Goal: Task Accomplishment & Management: Manage account settings

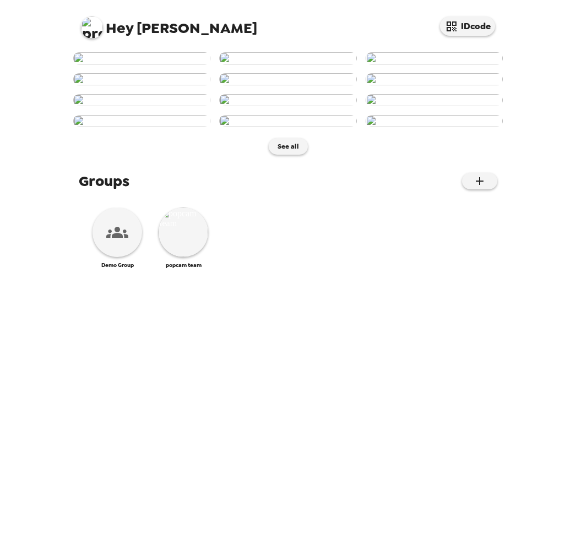
click at [94, 29] on img at bounding box center [92, 28] width 22 height 22
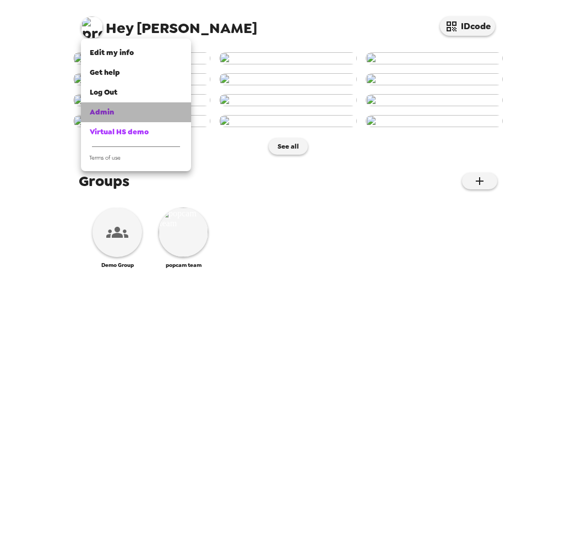
click at [95, 110] on span "Admin" at bounding box center [102, 111] width 24 height 9
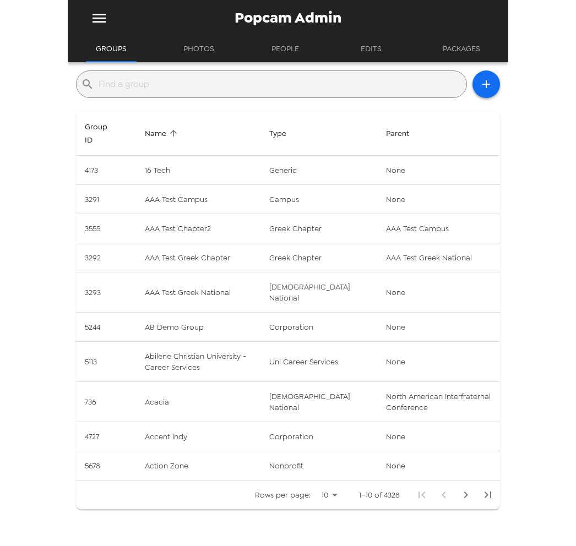
click at [175, 88] on input "text" at bounding box center [280, 84] width 363 height 18
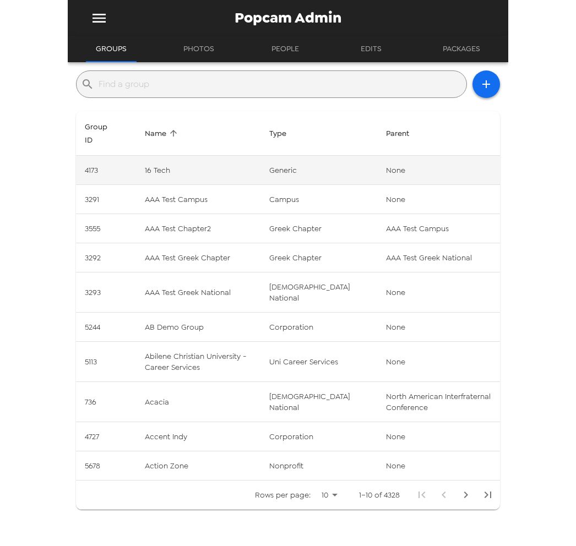
click at [134, 169] on td "4173" at bounding box center [106, 170] width 60 height 29
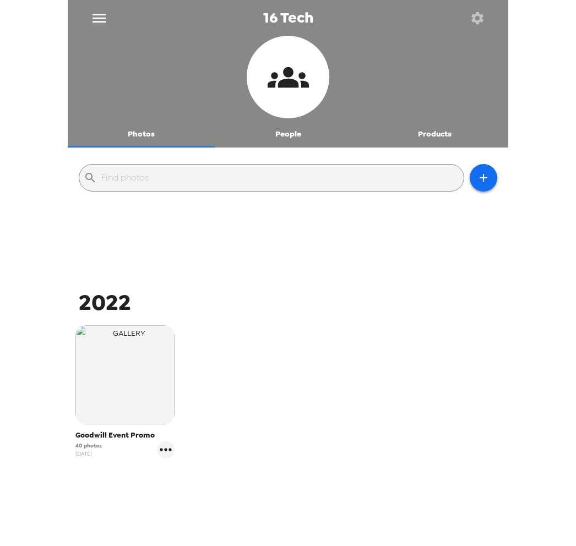
click at [95, 19] on icon "menu" at bounding box center [99, 18] width 18 height 18
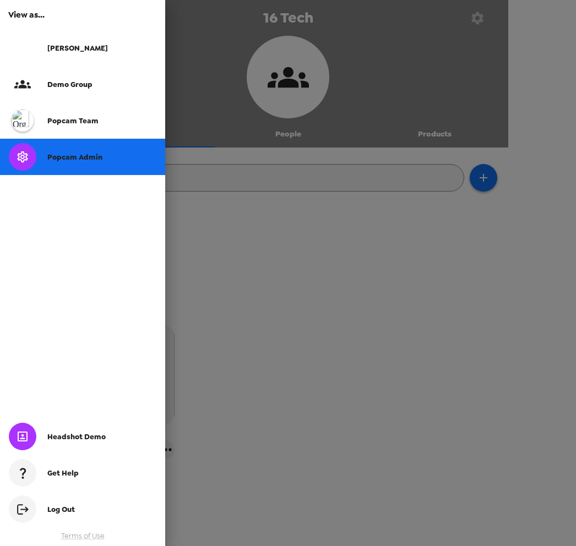
click at [75, 155] on span "Popcam Admin" at bounding box center [74, 157] width 55 height 9
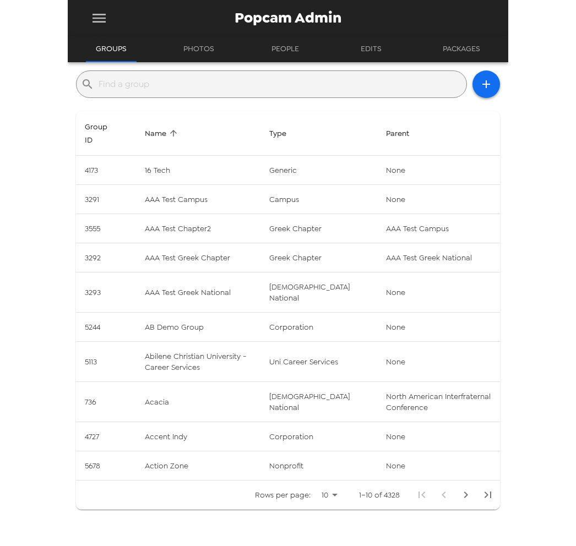
click at [101, 18] on icon "menu" at bounding box center [99, 18] width 13 height 9
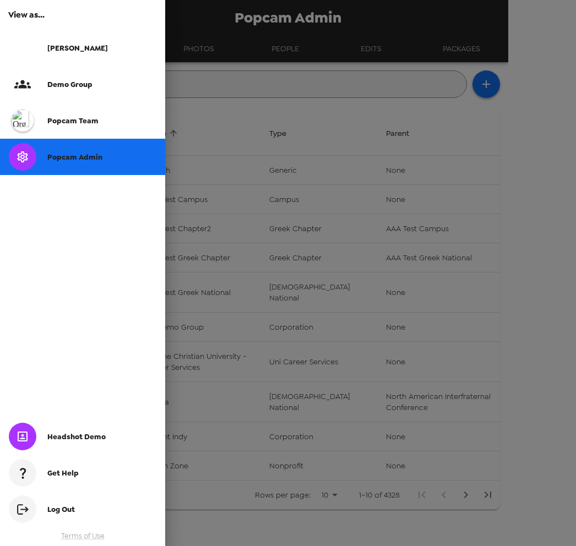
click at [91, 113] on div "popcam team" at bounding box center [82, 120] width 165 height 36
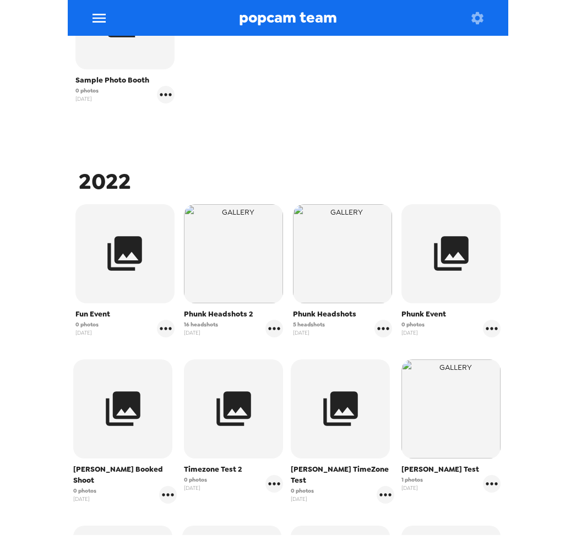
scroll to position [373, 0]
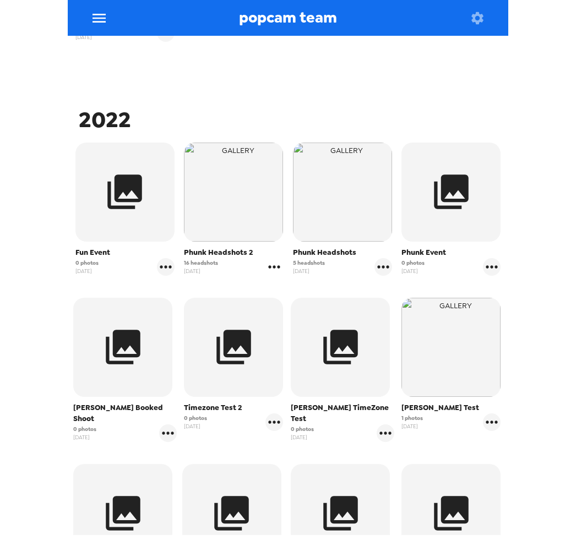
click at [275, 268] on icon "gallery menu" at bounding box center [275, 266] width 12 height 3
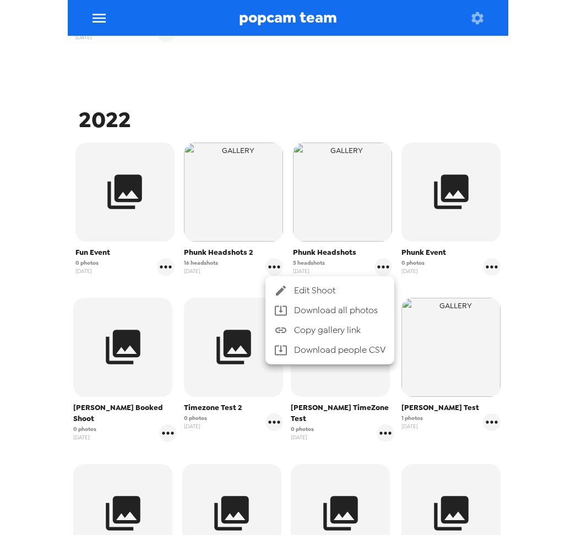
click at [279, 292] on icon at bounding box center [281, 291] width 10 height 10
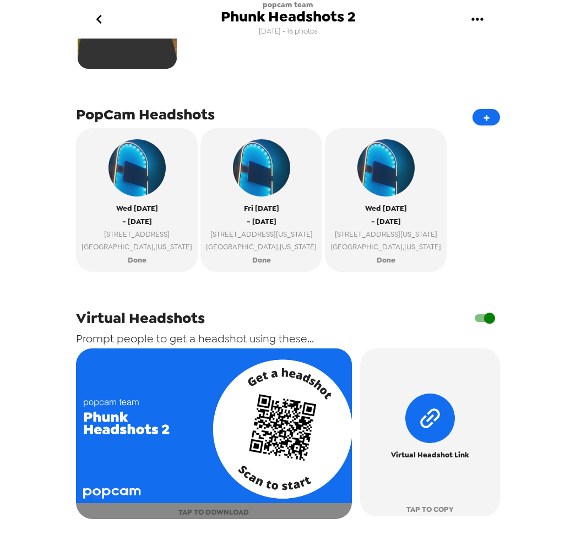
scroll to position [403, 0]
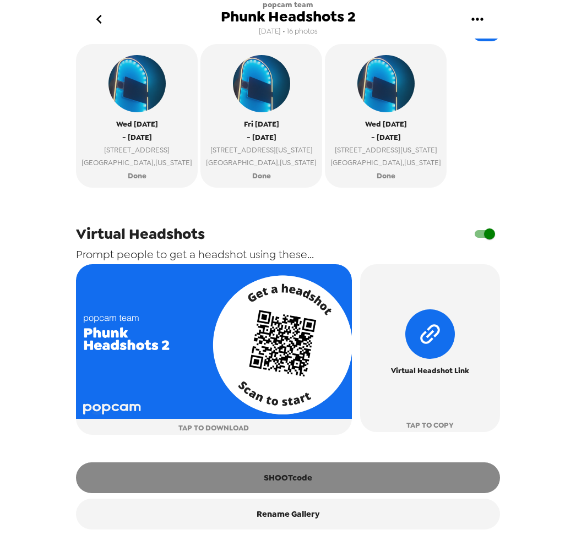
click at [337, 486] on button "SHOOTcode" at bounding box center [288, 478] width 424 height 31
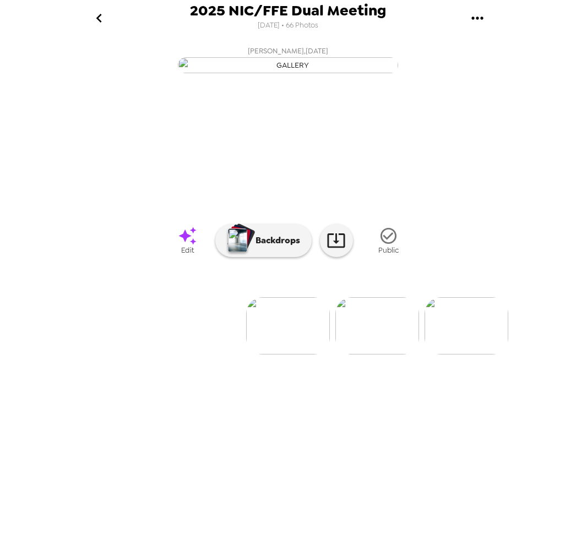
click at [75, 74] on div "Erin Clements , 08-26-2025" at bounding box center [288, 130] width 441 height 178
click at [476, 18] on icon "gallery menu" at bounding box center [477, 18] width 12 height 3
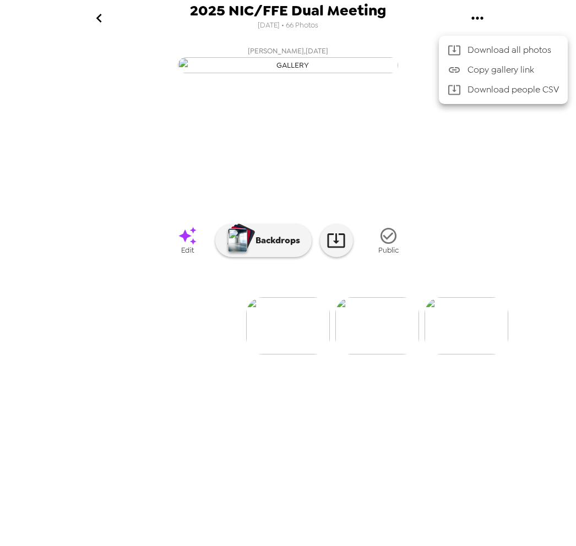
click at [333, 359] on div at bounding box center [288, 273] width 576 height 546
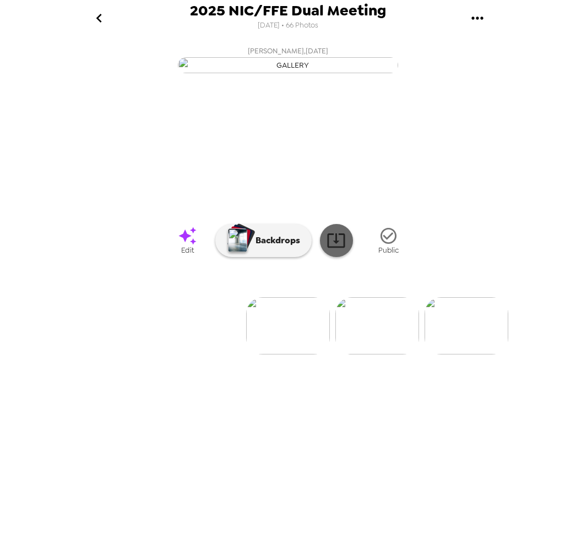
click at [337, 250] on icon at bounding box center [336, 240] width 19 height 19
click at [364, 355] on img at bounding box center [377, 325] width 84 height 57
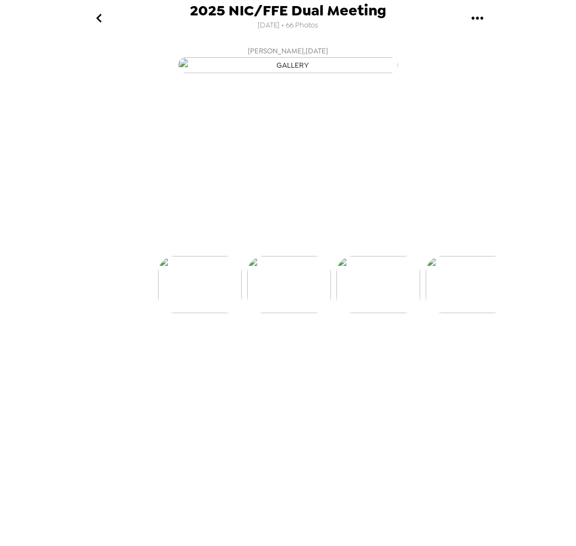
scroll to position [0, 89]
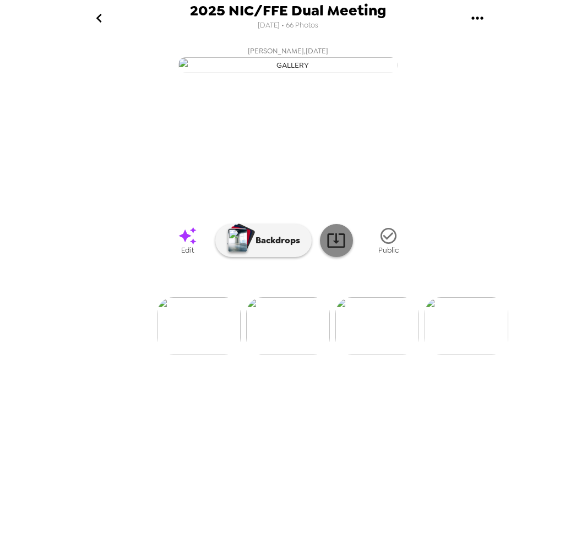
click at [335, 250] on icon at bounding box center [336, 240] width 19 height 19
click at [366, 355] on img at bounding box center [377, 325] width 84 height 57
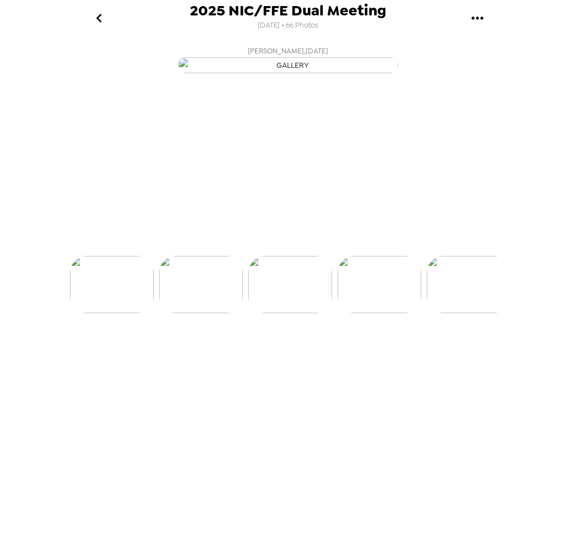
scroll to position [0, 178]
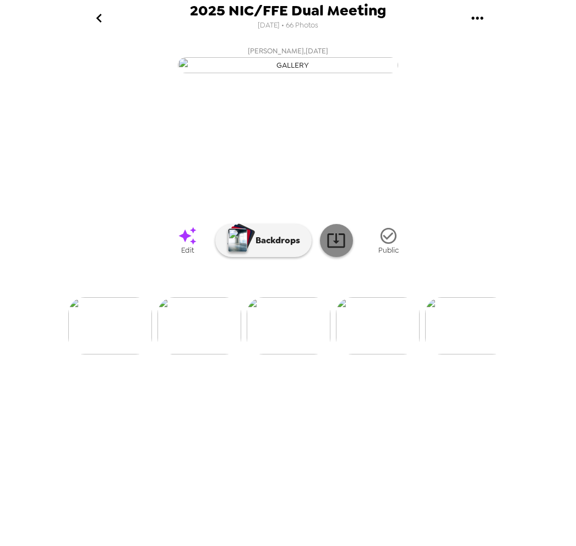
click at [333, 250] on icon at bounding box center [336, 240] width 19 height 19
click at [289, 355] on img at bounding box center [289, 325] width 84 height 57
click at [362, 355] on img at bounding box center [378, 325] width 84 height 57
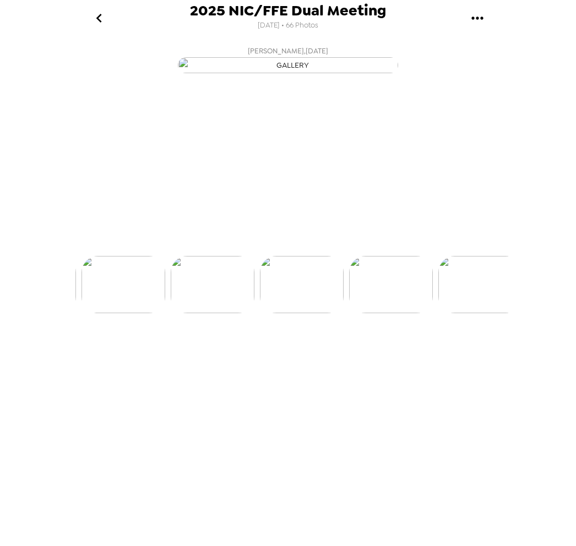
scroll to position [0, 267]
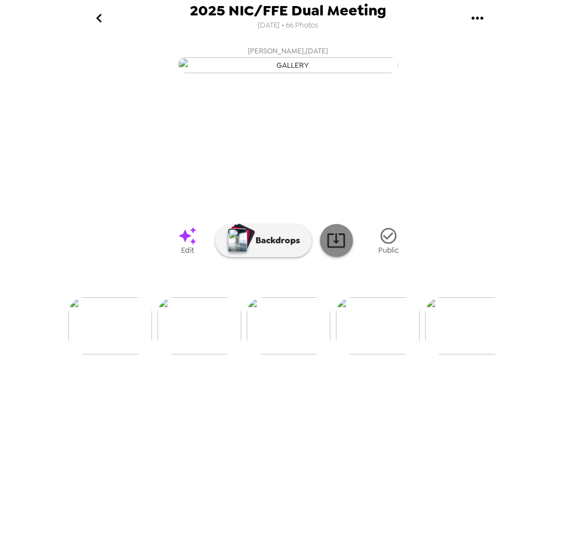
click at [340, 248] on icon at bounding box center [336, 241] width 18 height 14
click at [464, 355] on img at bounding box center [467, 325] width 84 height 57
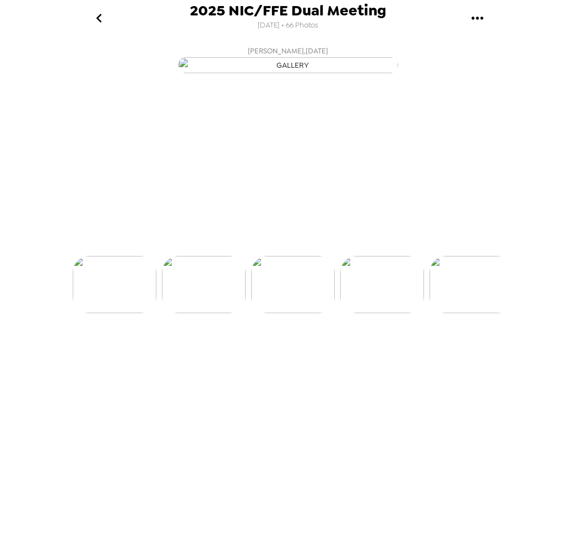
scroll to position [0, 446]
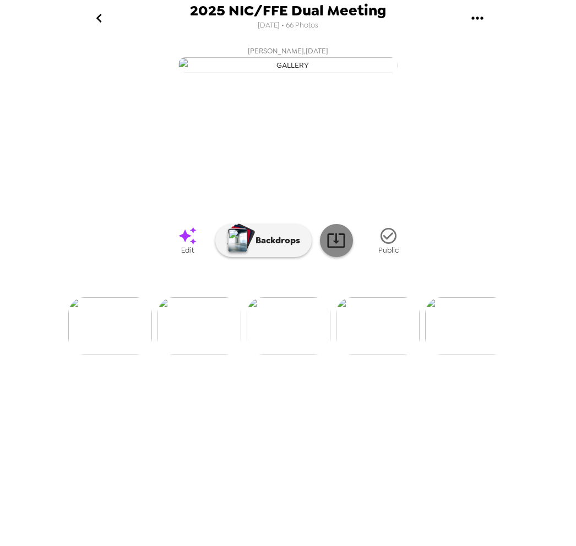
click at [338, 250] on icon at bounding box center [336, 240] width 19 height 19
click at [375, 355] on img at bounding box center [378, 325] width 84 height 57
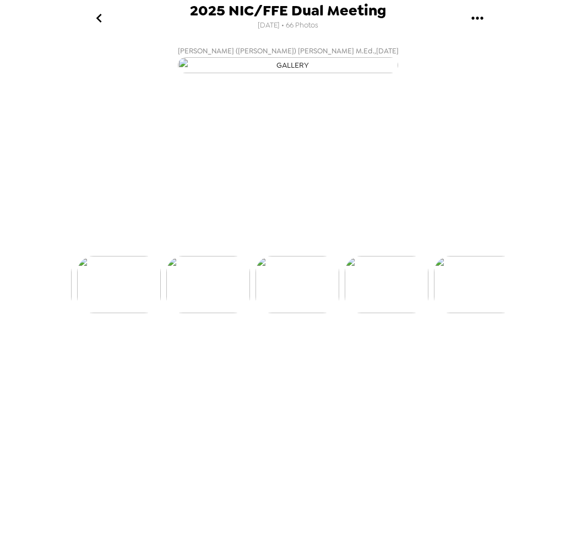
scroll to position [0, 535]
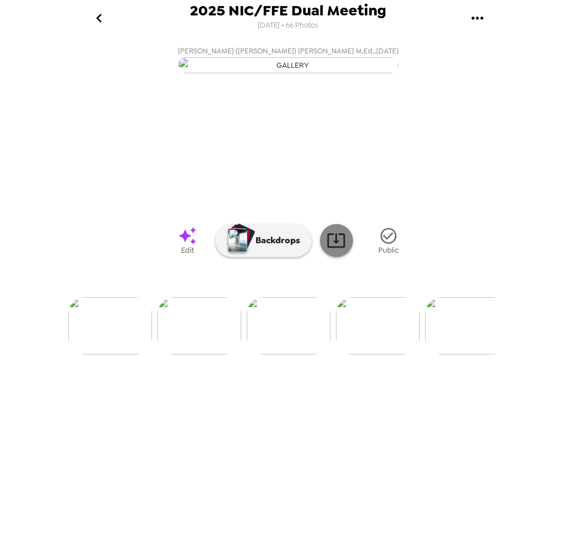
click at [343, 250] on icon at bounding box center [336, 240] width 19 height 19
click at [377, 355] on img at bounding box center [378, 325] width 84 height 57
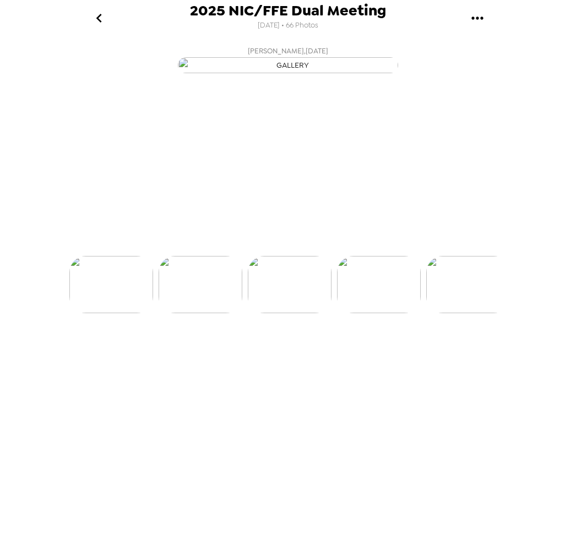
scroll to position [0, 624]
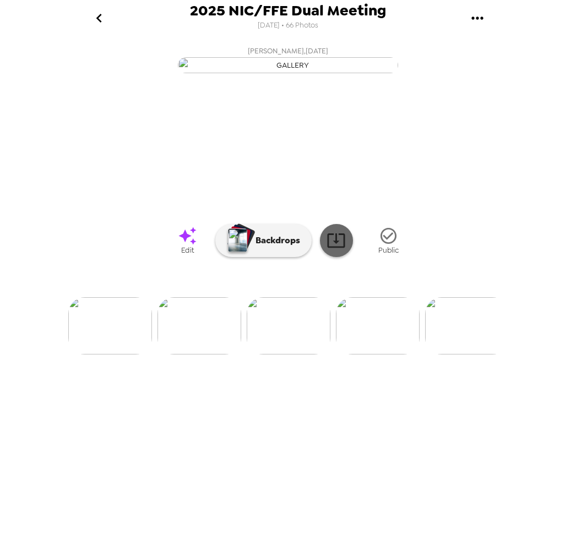
click at [338, 250] on icon at bounding box center [336, 240] width 19 height 19
click at [368, 355] on img at bounding box center [378, 325] width 84 height 57
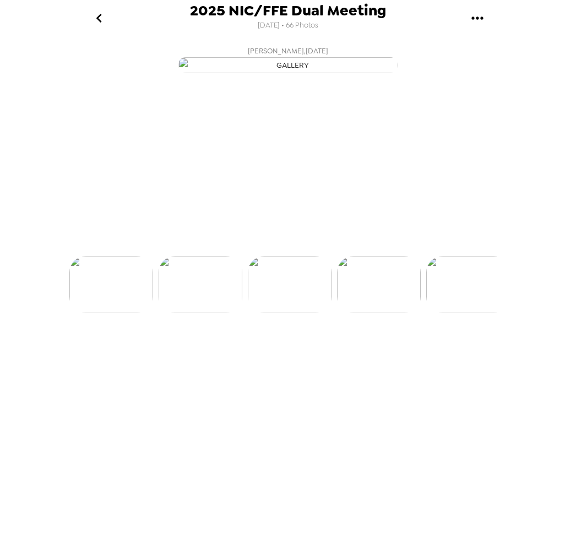
scroll to position [0, 713]
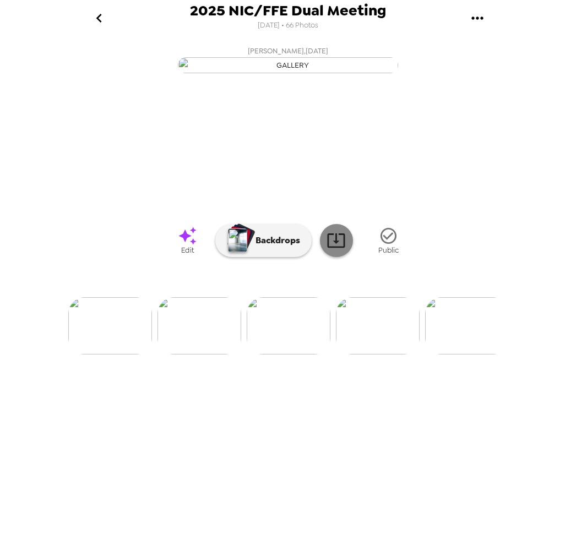
click at [337, 250] on icon at bounding box center [336, 240] width 19 height 19
click at [367, 355] on img at bounding box center [378, 325] width 84 height 57
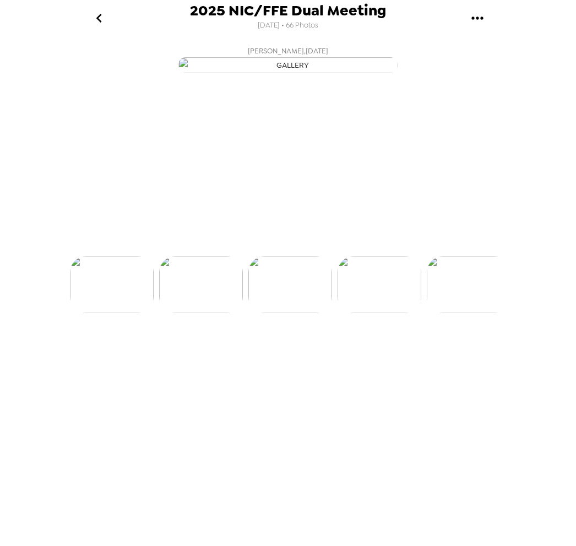
scroll to position [0, 802]
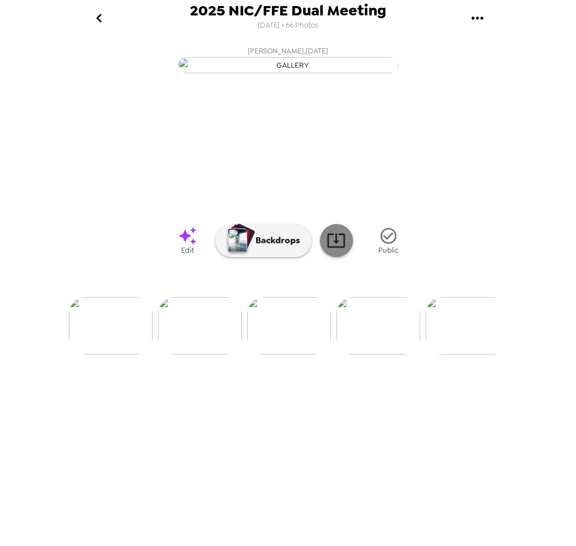
click at [342, 250] on icon at bounding box center [336, 240] width 19 height 19
click at [384, 355] on img at bounding box center [379, 325] width 84 height 57
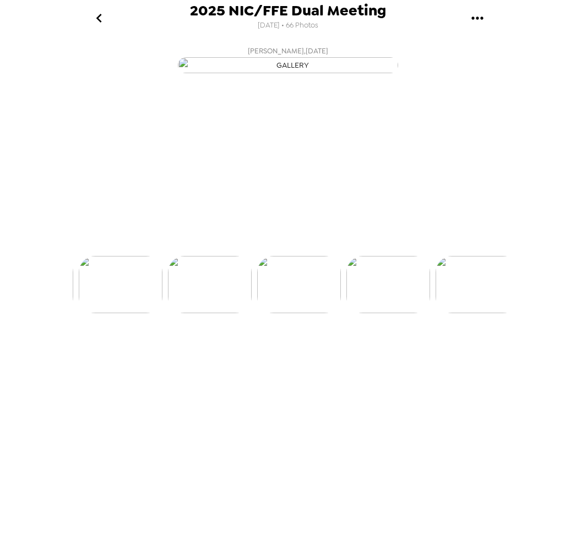
scroll to position [0, 891]
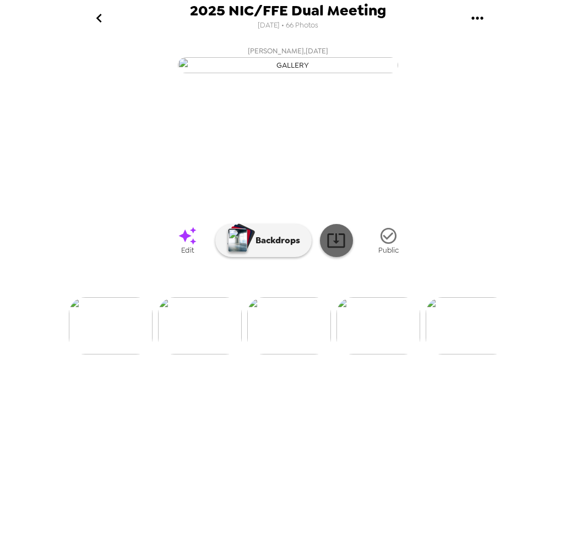
click at [343, 248] on icon at bounding box center [336, 241] width 18 height 14
click at [375, 355] on img at bounding box center [379, 325] width 84 height 57
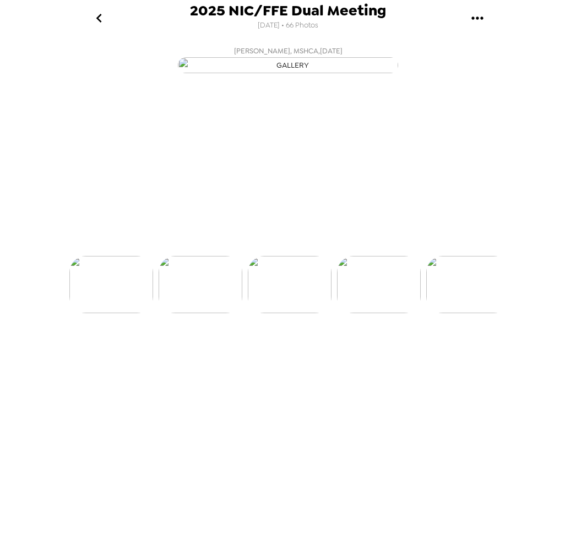
scroll to position [0, 980]
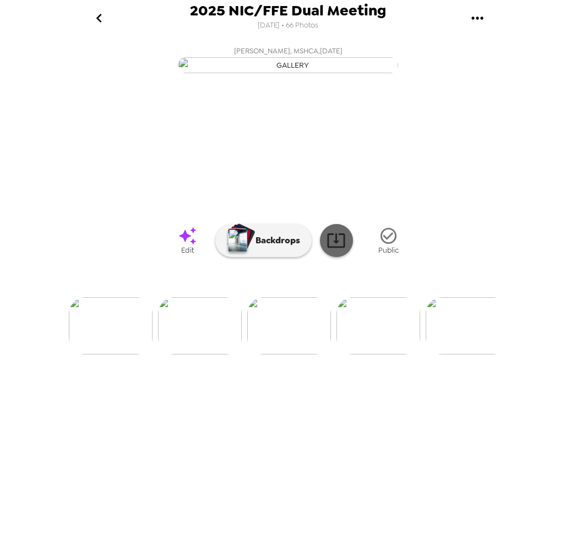
click at [332, 250] on icon at bounding box center [336, 240] width 19 height 19
click at [388, 355] on img at bounding box center [379, 325] width 84 height 57
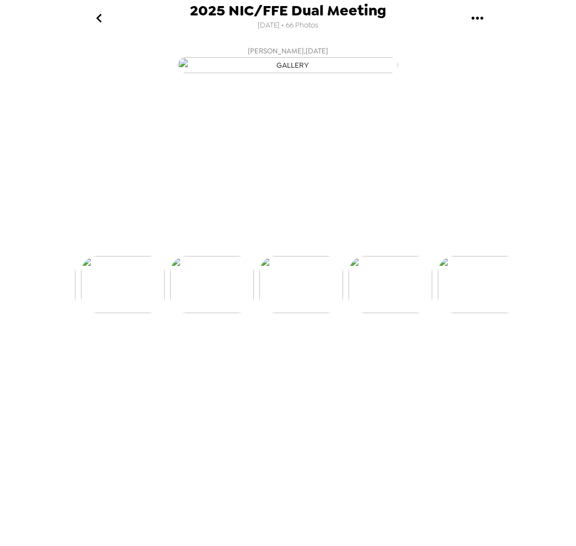
scroll to position [0, 1070]
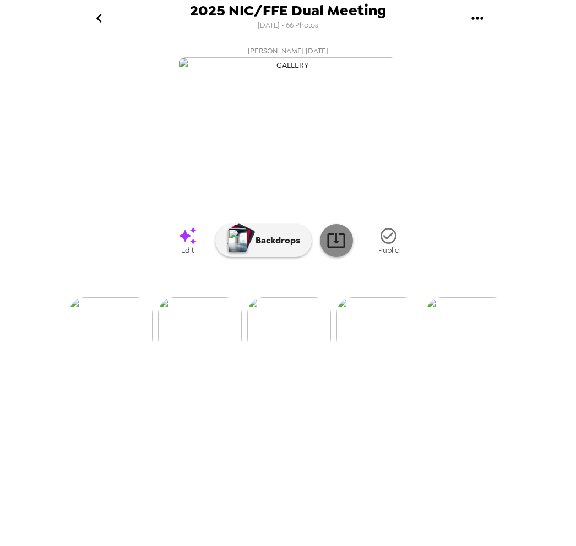
click at [344, 248] on icon at bounding box center [336, 241] width 18 height 14
click at [384, 355] on img at bounding box center [379, 325] width 84 height 57
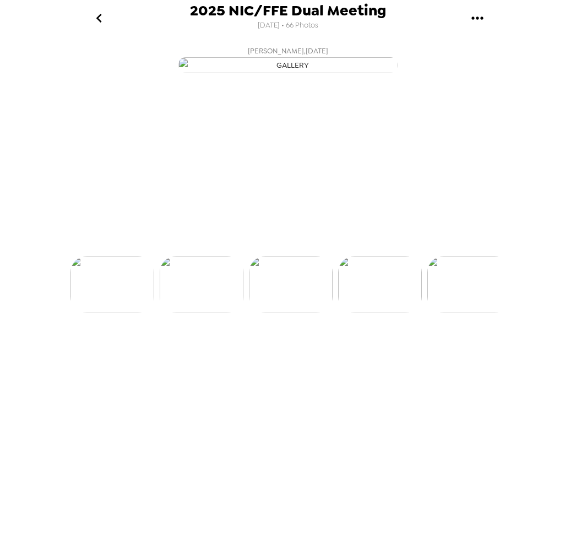
scroll to position [0, 1159]
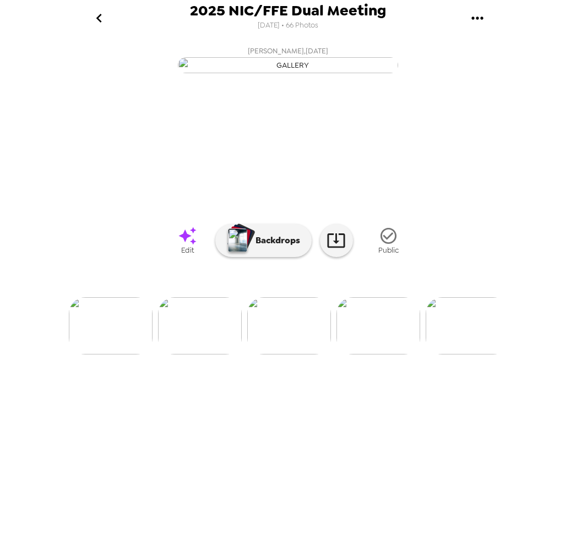
click at [392, 355] on img at bounding box center [379, 325] width 84 height 57
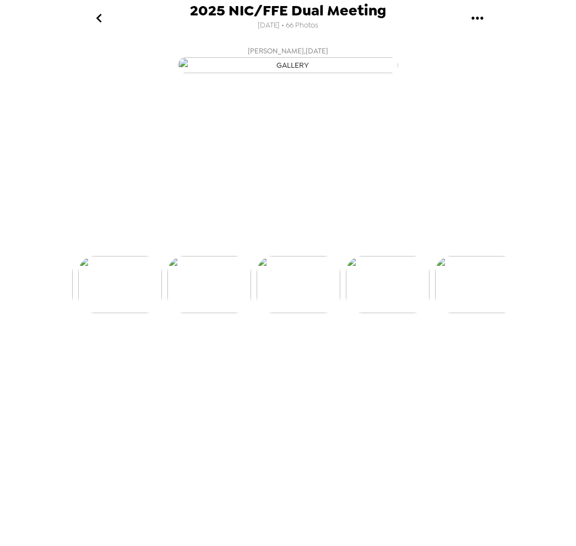
scroll to position [0, 1248]
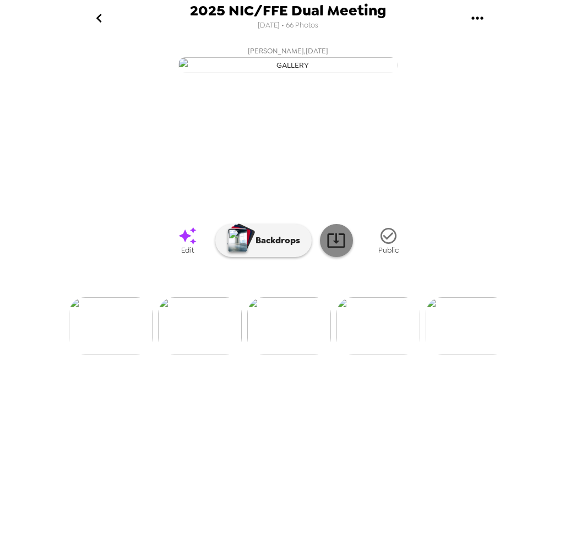
click at [332, 250] on icon at bounding box center [336, 240] width 19 height 19
